Goal: Navigation & Orientation: Find specific page/section

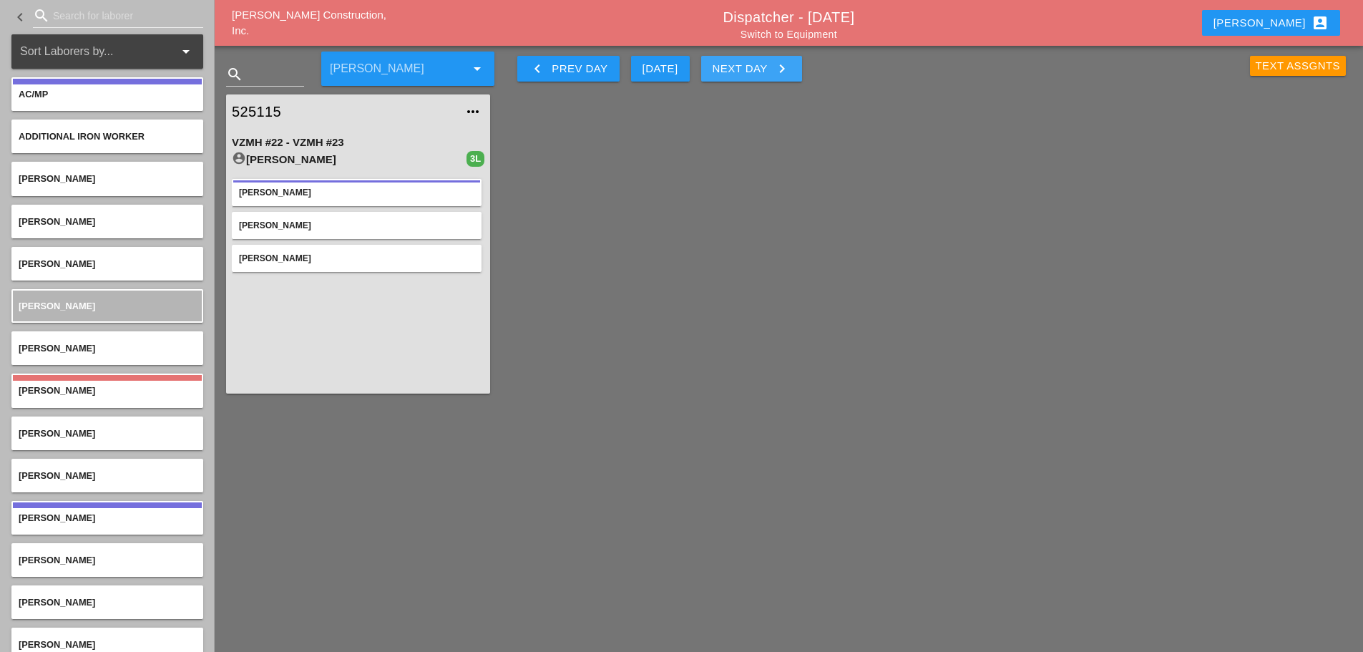
click at [793, 77] on button "Next Day keyboard_arrow_right" at bounding box center [751, 69] width 101 height 26
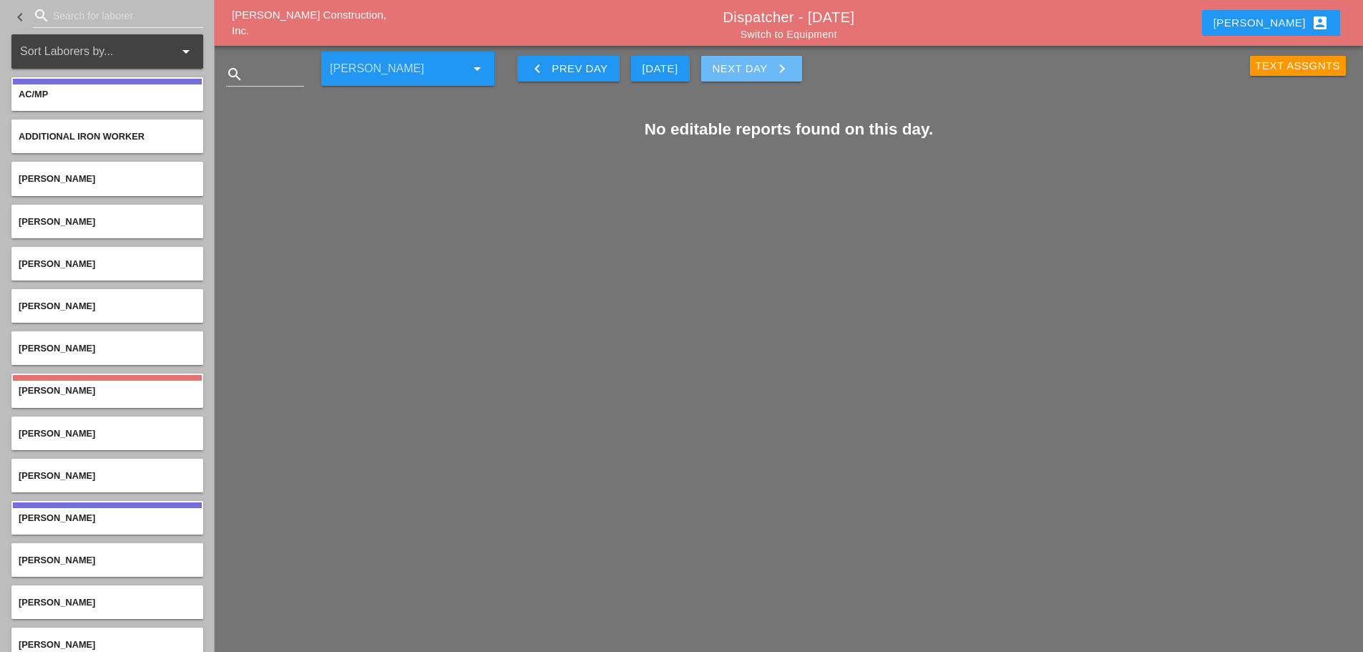
click at [793, 77] on button "Next Day keyboard_arrow_right" at bounding box center [751, 69] width 101 height 26
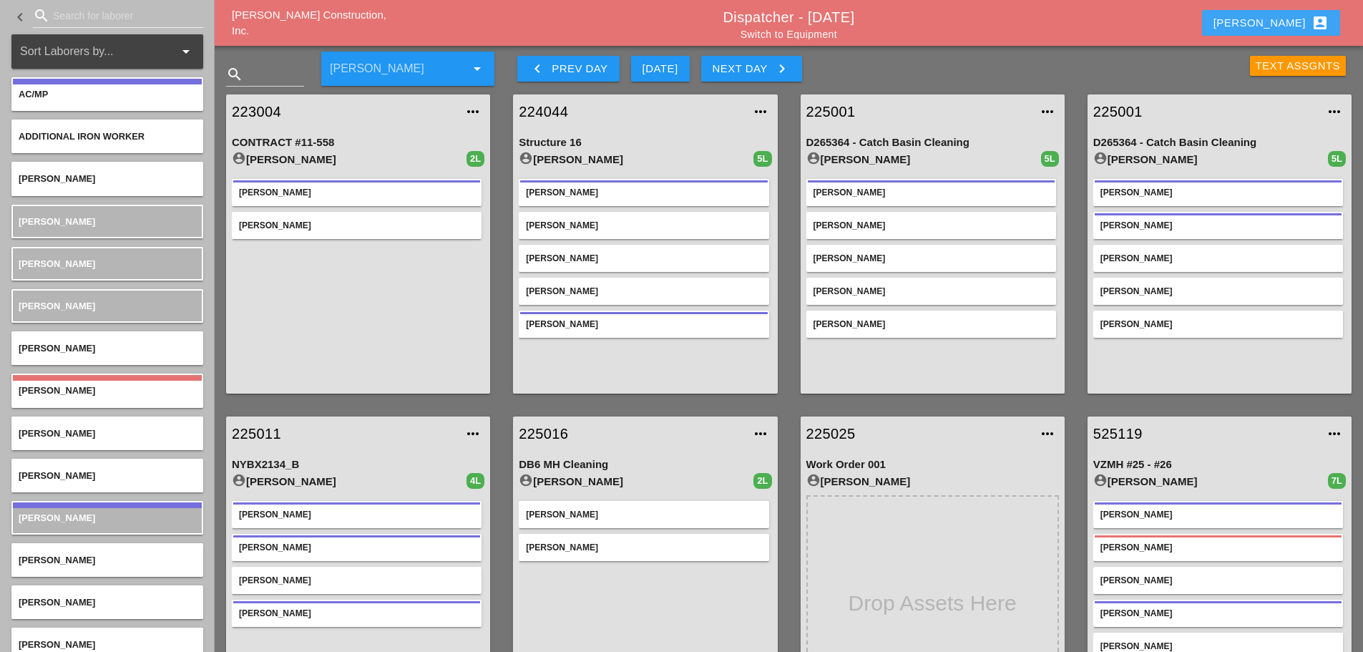
click at [1272, 26] on button "Enrico account_box" at bounding box center [1271, 23] width 138 height 26
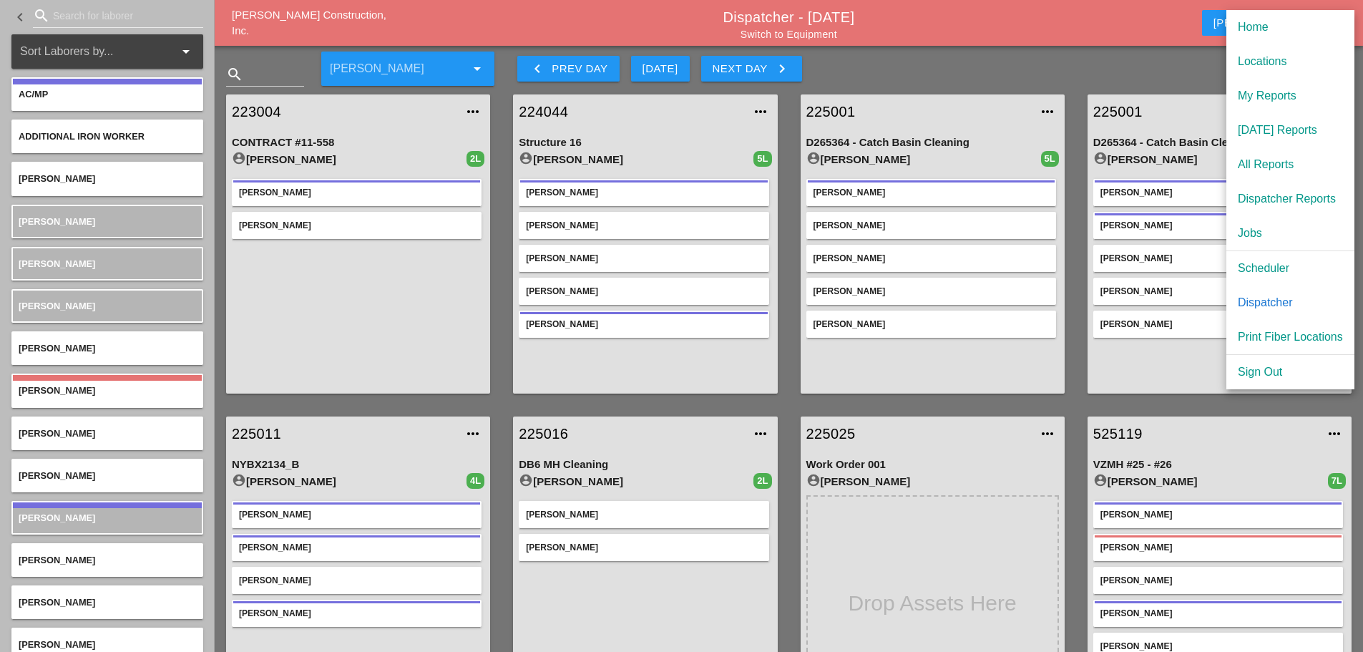
click at [1271, 271] on div "Scheduler" at bounding box center [1290, 268] width 105 height 17
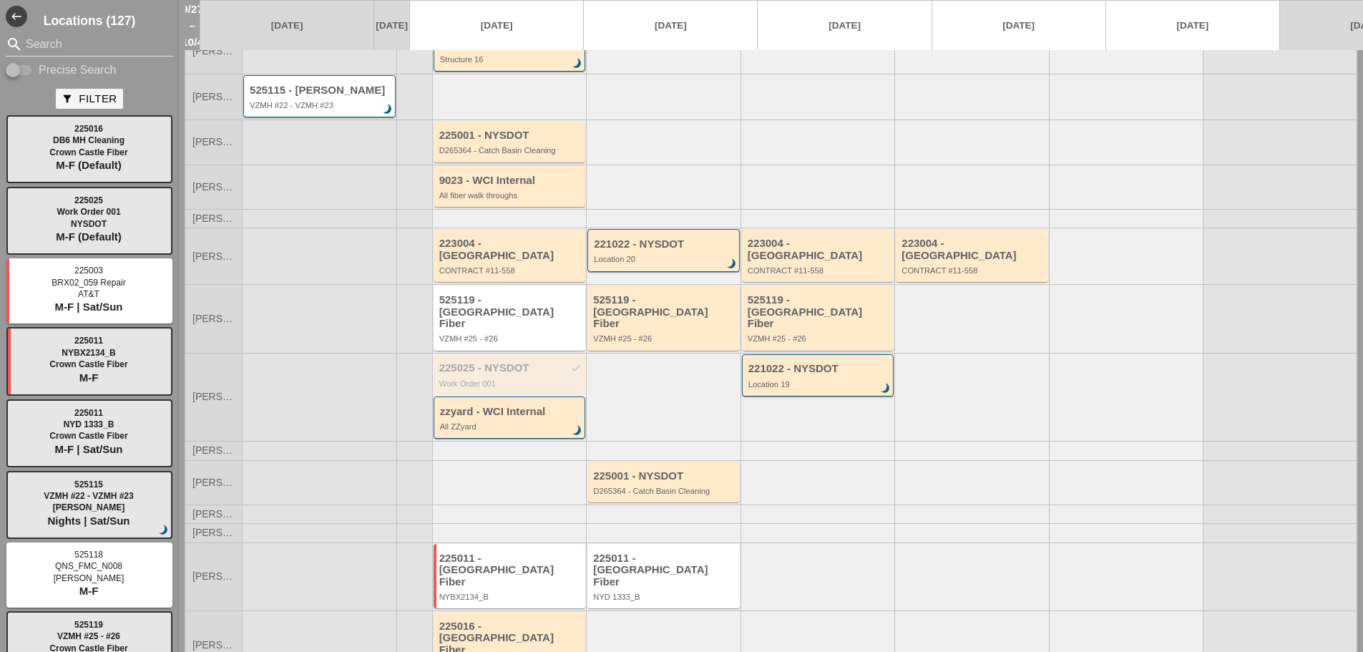
scroll to position [95, 0]
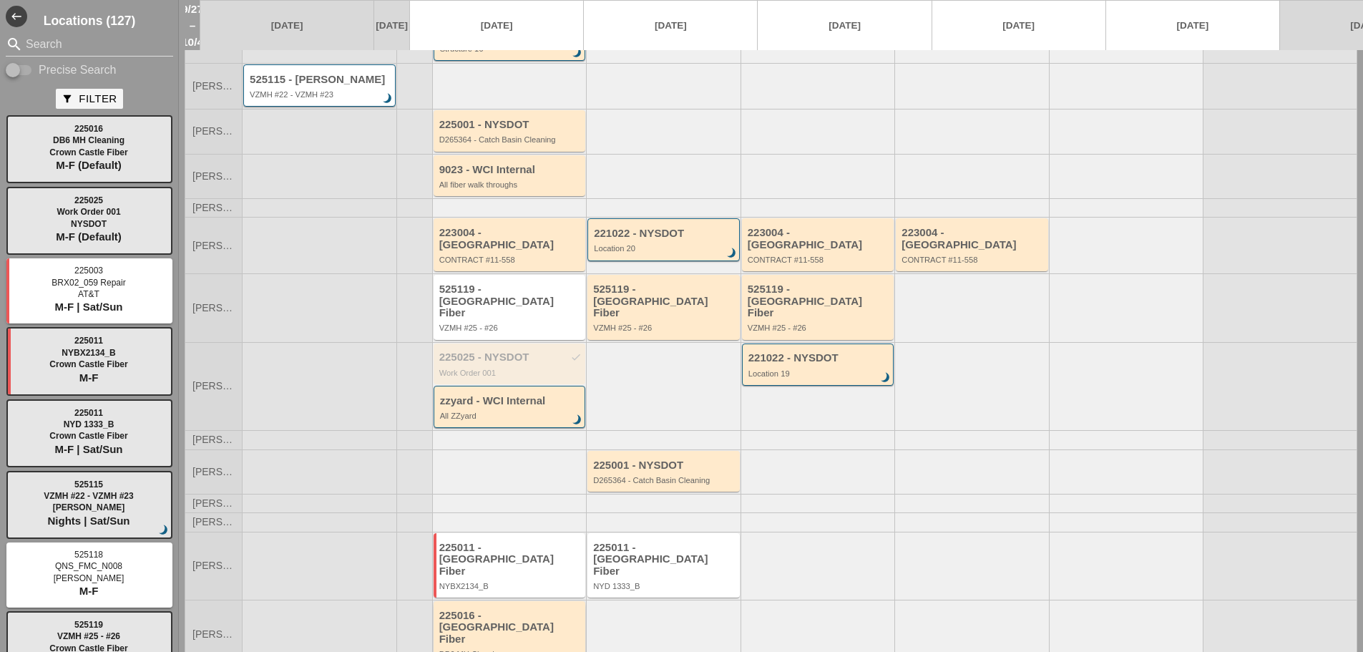
click at [556, 650] on div "DB6 MH Cleaning" at bounding box center [510, 654] width 143 height 9
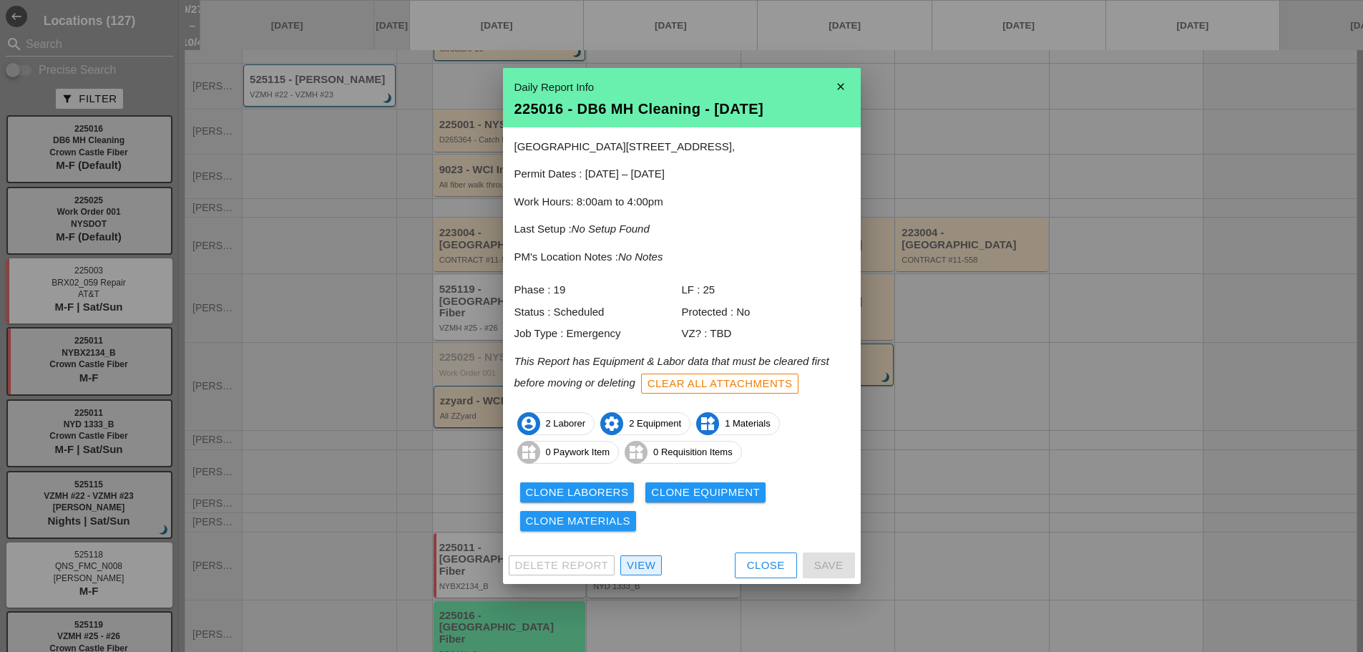
click at [637, 566] on div "View" at bounding box center [641, 565] width 29 height 16
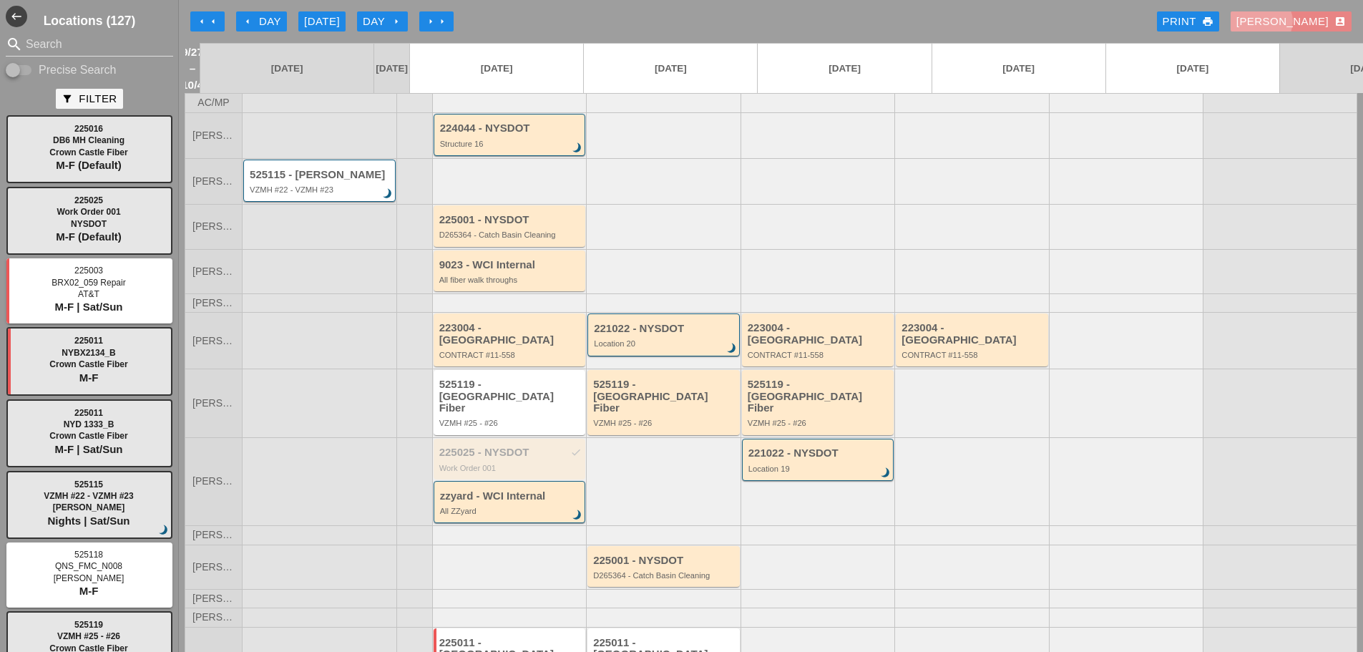
click at [1303, 11] on button "[PERSON_NAME] account_box" at bounding box center [1290, 21] width 121 height 20
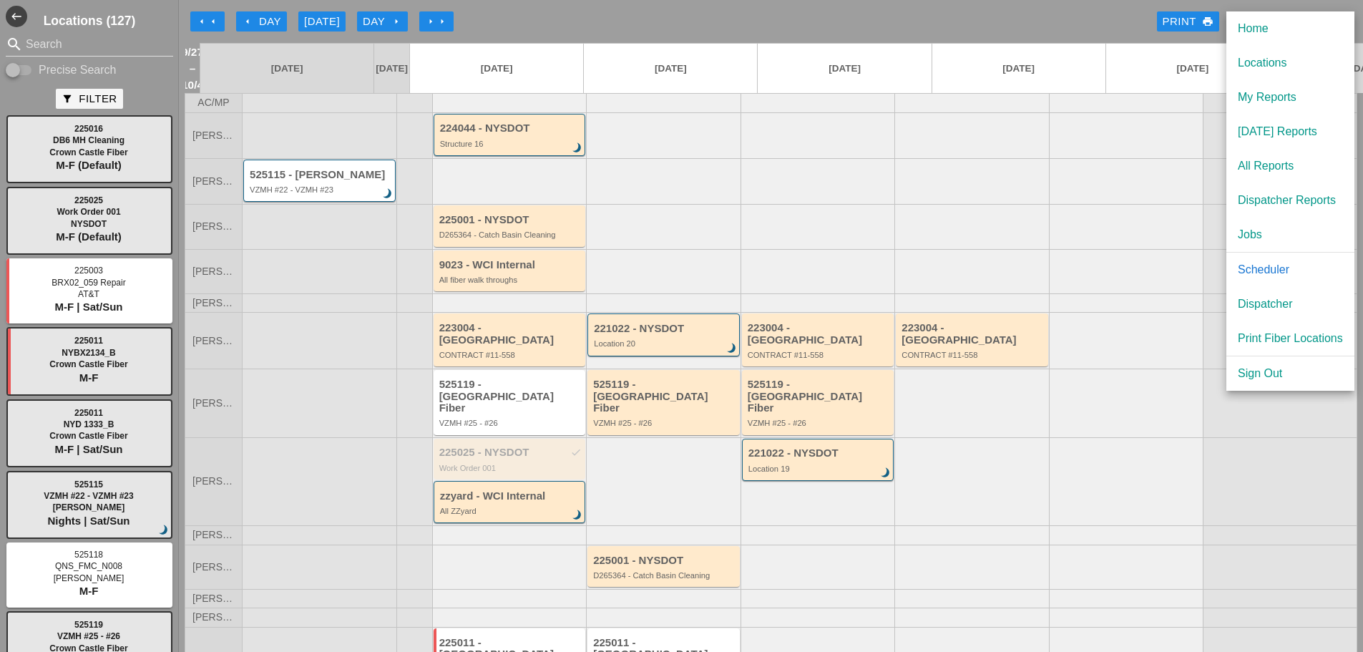
click at [1283, 298] on div "Dispatcher" at bounding box center [1290, 303] width 105 height 17
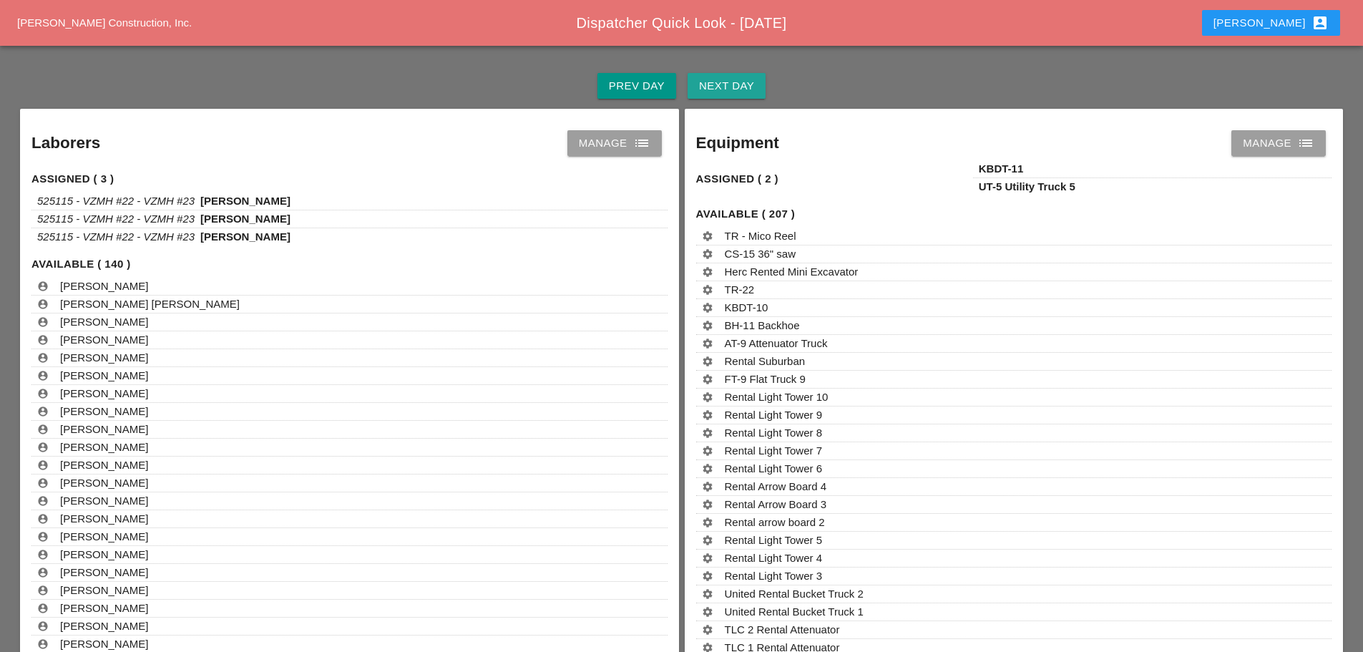
click at [707, 84] on div "Next Day" at bounding box center [726, 86] width 55 height 16
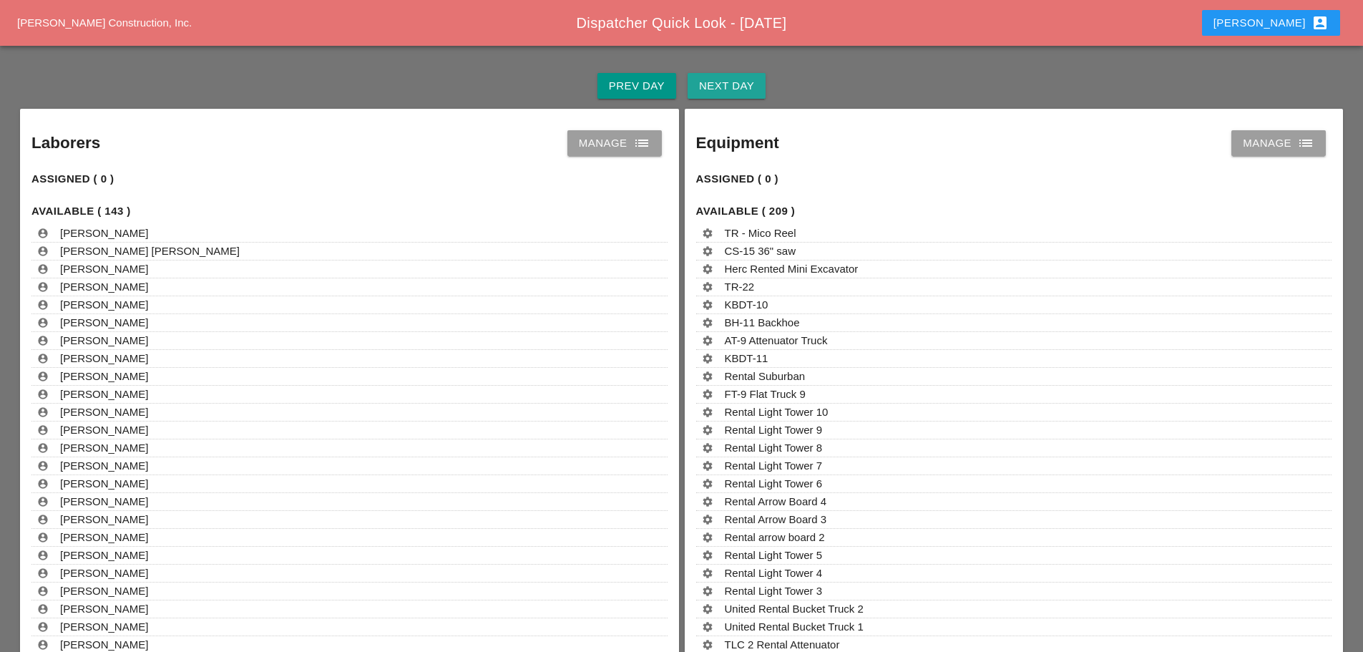
click at [712, 82] on div "Next Day" at bounding box center [726, 86] width 55 height 16
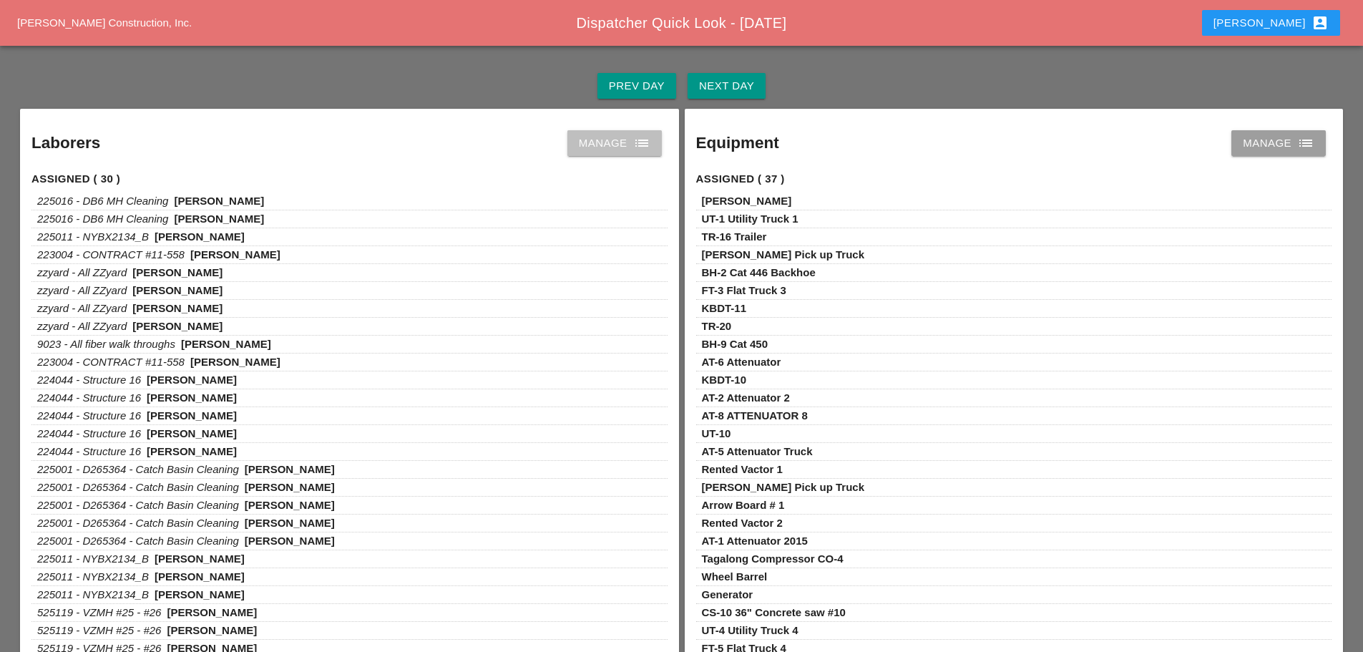
click at [647, 150] on icon "list" at bounding box center [641, 142] width 17 height 17
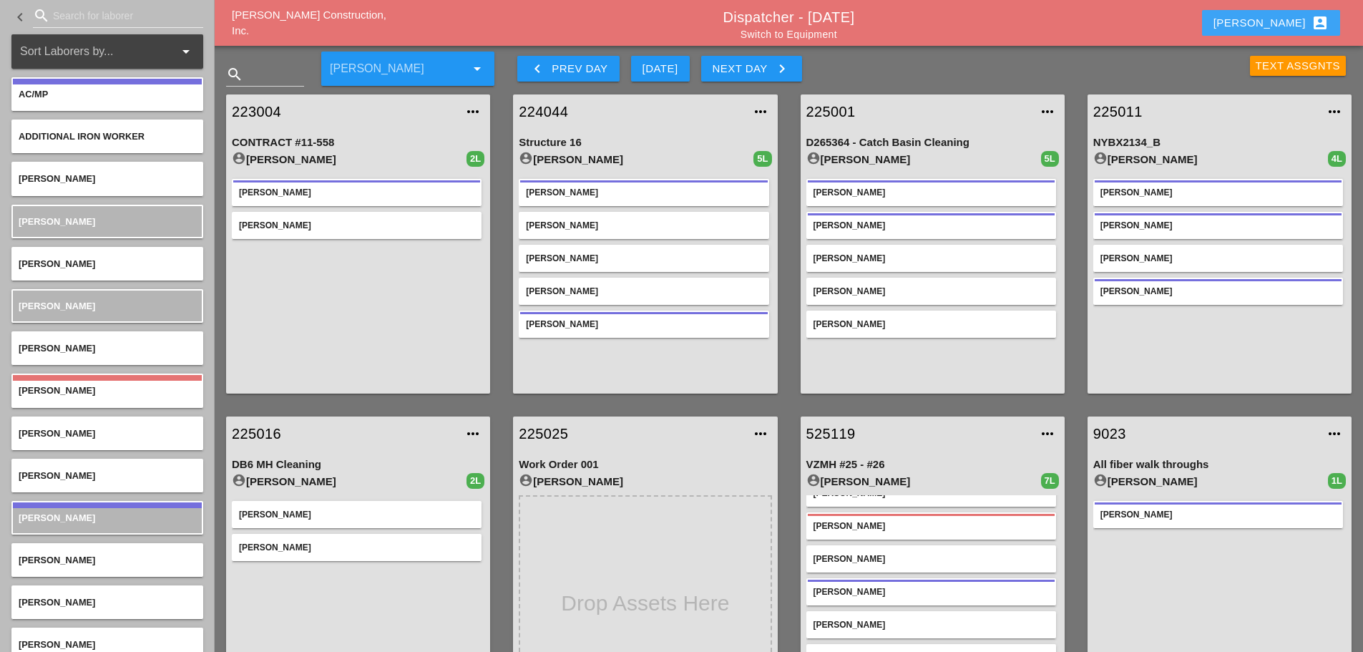
click at [1282, 21] on div "Enrico account_box" at bounding box center [1270, 22] width 115 height 17
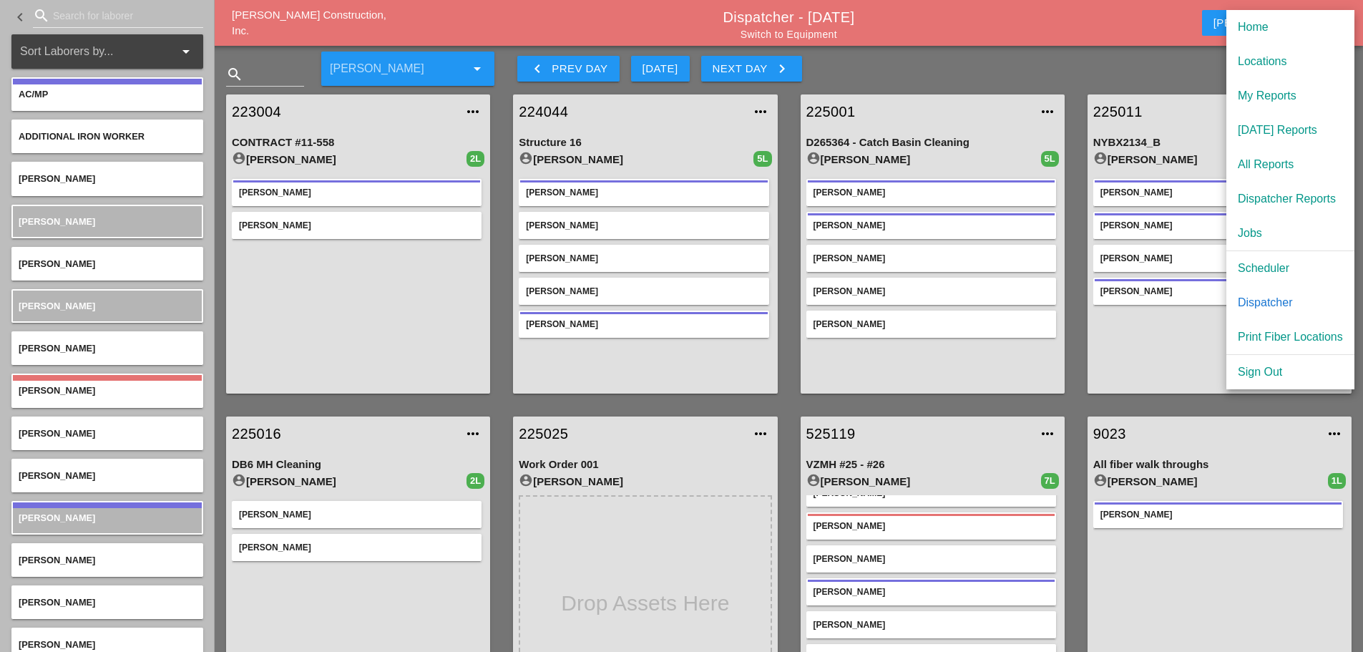
click at [1274, 297] on div "Dispatcher" at bounding box center [1290, 302] width 105 height 17
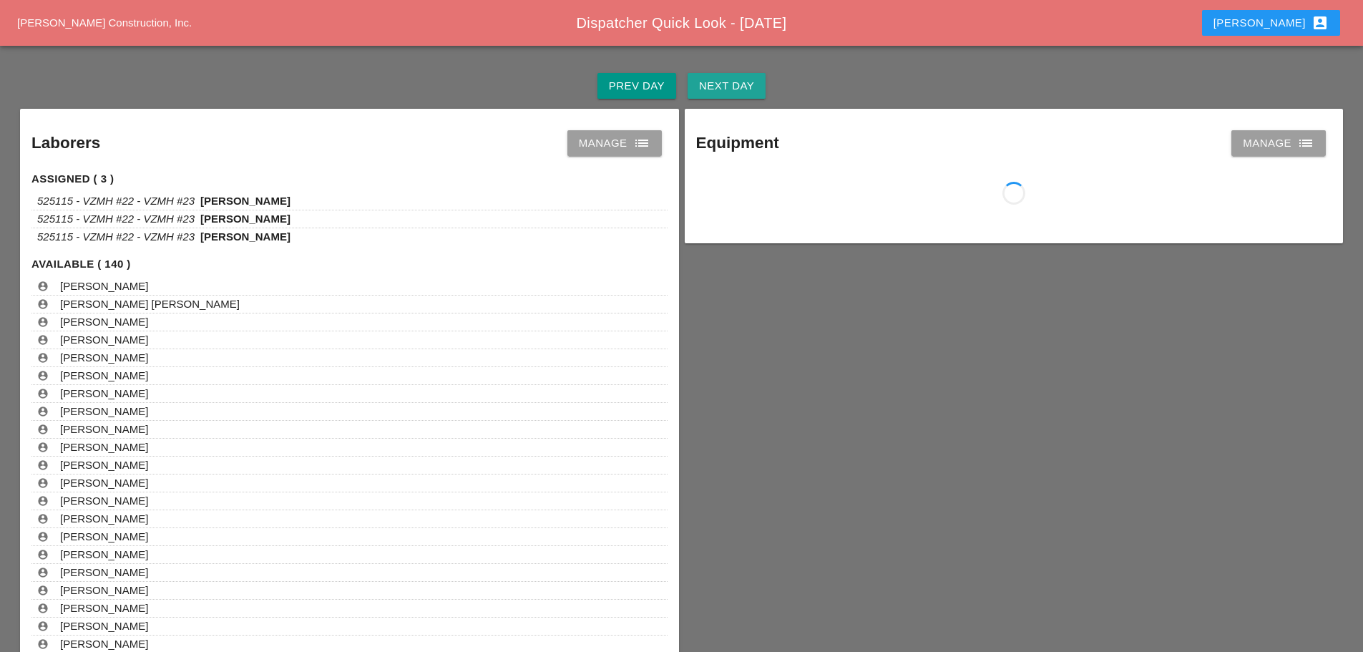
click at [757, 78] on button "Next Day" at bounding box center [726, 86] width 78 height 26
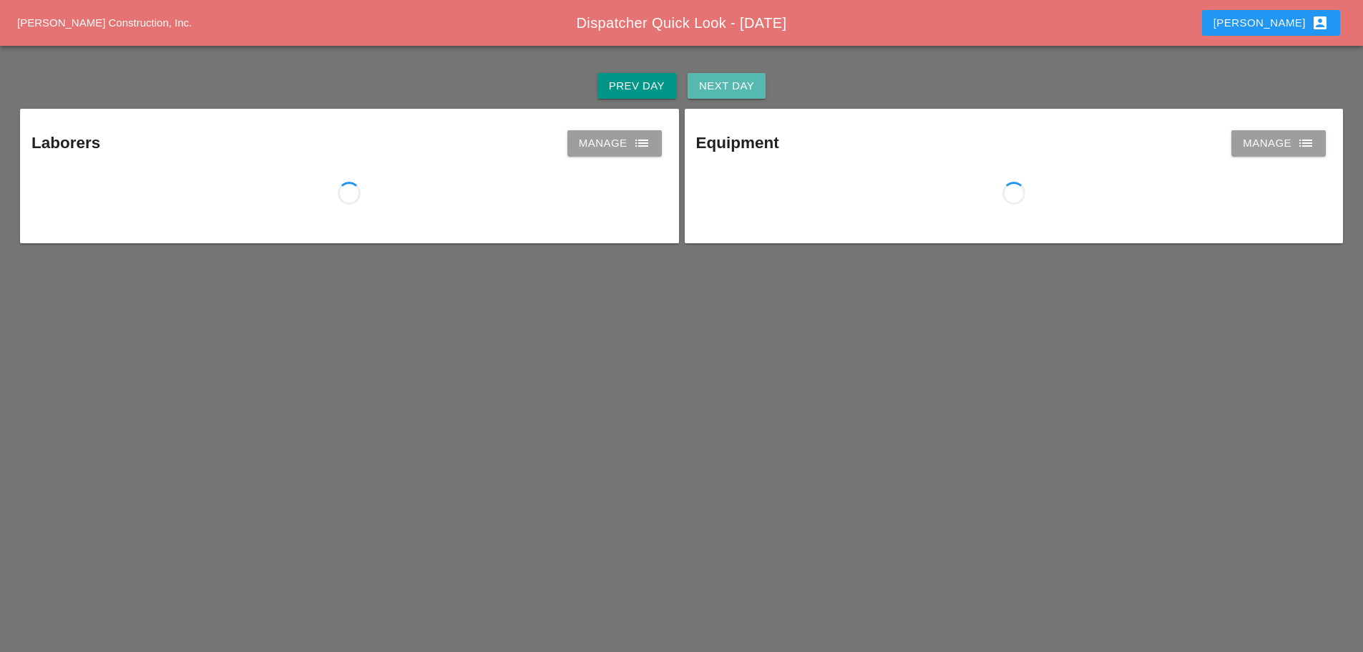
click at [757, 78] on button "Next Day" at bounding box center [726, 86] width 78 height 26
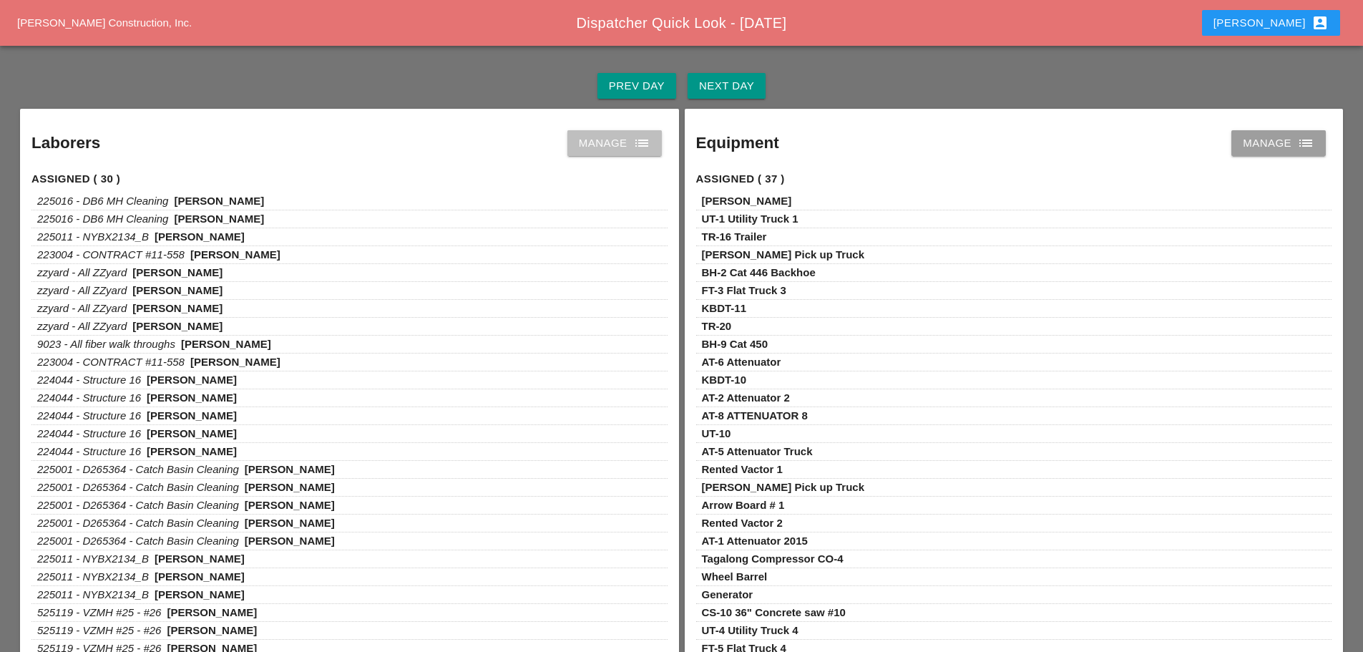
click at [650, 142] on icon "list" at bounding box center [641, 142] width 17 height 17
